Goal: Task Accomplishment & Management: Complete application form

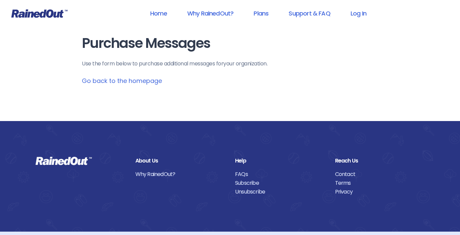
click at [133, 81] on link "Go back to the homepage" at bounding box center [122, 80] width 80 height 8
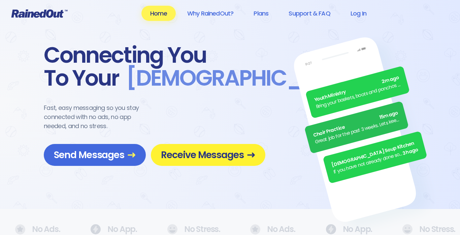
click at [190, 150] on span "Receive Messages" at bounding box center [208, 155] width 94 height 12
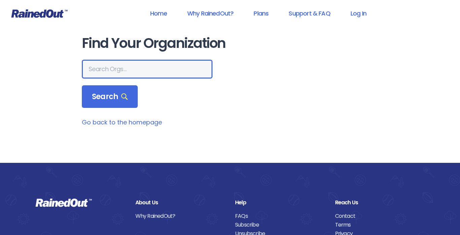
click at [159, 65] on input "text" at bounding box center [147, 69] width 131 height 19
click at [155, 8] on link "Home" at bounding box center [158, 13] width 34 height 15
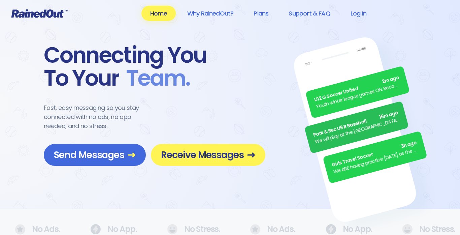
click at [213, 59] on div "Connecting You To Your Team ." at bounding box center [154, 67] width 221 height 46
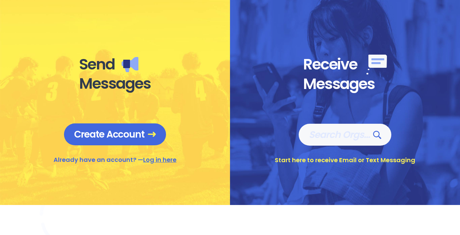
scroll to position [256, 0]
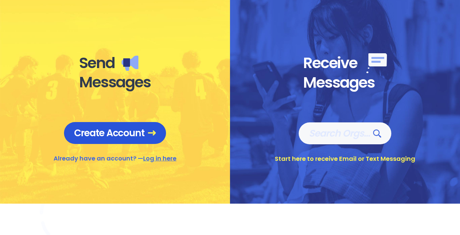
click at [141, 124] on link "Create Account" at bounding box center [115, 133] width 102 height 22
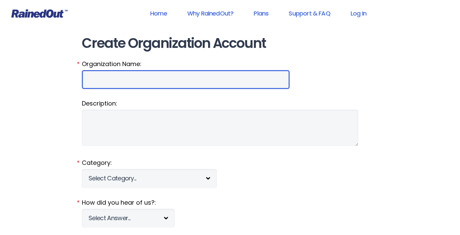
click at [121, 76] on input "Organization Name:" at bounding box center [186, 79] width 208 height 19
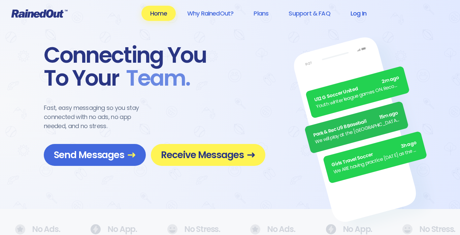
click at [358, 12] on link "Log In" at bounding box center [358, 13] width 33 height 15
